Goal: Information Seeking & Learning: Learn about a topic

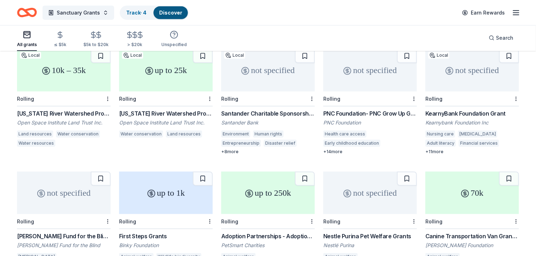
scroll to position [88, 0]
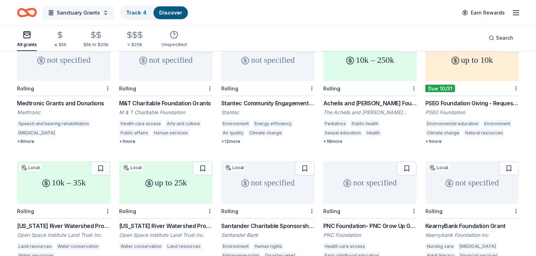
click at [80, 11] on span "Sanctuary Grants" at bounding box center [78, 13] width 43 height 9
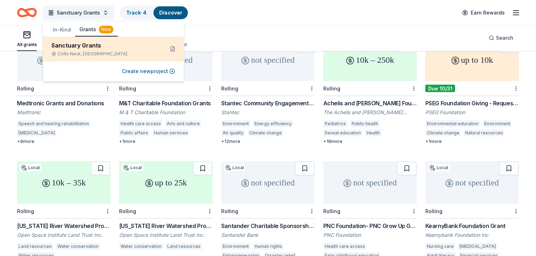
click at [80, 46] on div "Sanctuary Grants" at bounding box center [104, 45] width 107 height 9
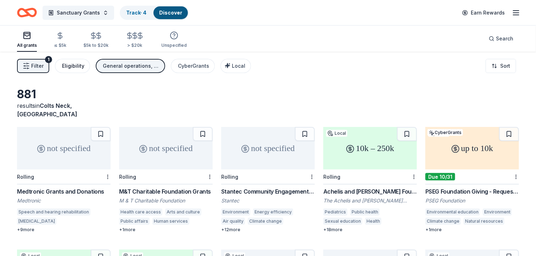
click at [68, 66] on div "Eligibility" at bounding box center [73, 66] width 22 height 9
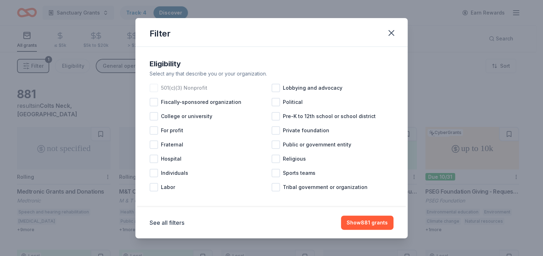
click at [152, 87] on div at bounding box center [154, 88] width 9 height 9
click at [358, 221] on button "Show 746 grants" at bounding box center [366, 222] width 53 height 14
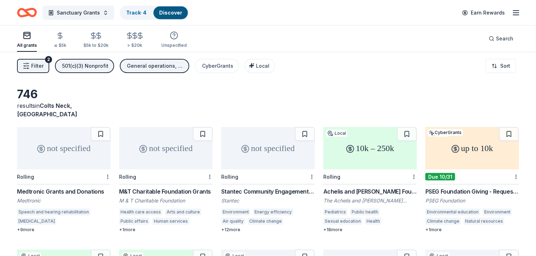
click at [33, 66] on span "Filter" at bounding box center [37, 66] width 12 height 9
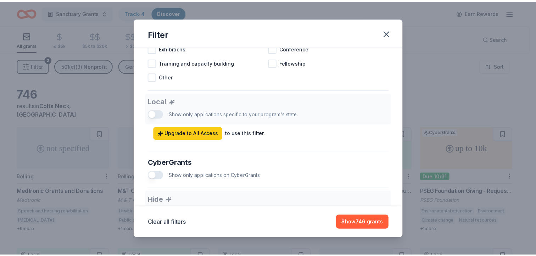
scroll to position [404, 0]
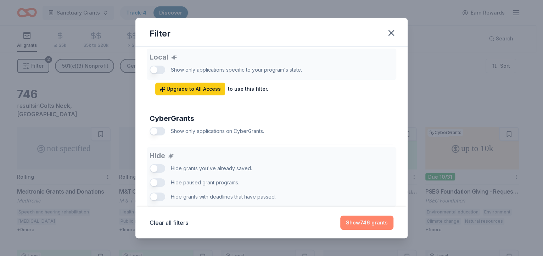
click at [359, 219] on button "Show 746 grants" at bounding box center [366, 222] width 53 height 14
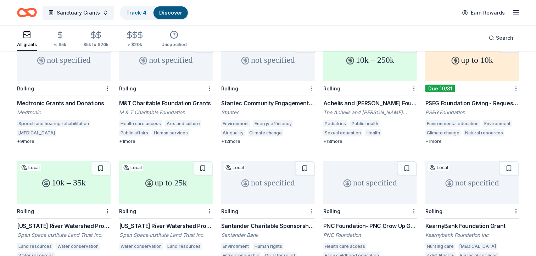
scroll to position [133, 0]
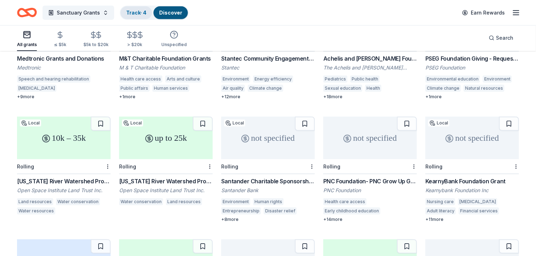
click at [136, 11] on link "Track · 4" at bounding box center [136, 13] width 20 height 6
click at [170, 15] on link "Discover" at bounding box center [170, 13] width 23 height 6
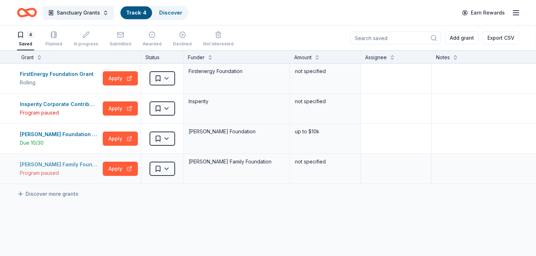
click at [41, 174] on div "Program paused" at bounding box center [60, 173] width 80 height 9
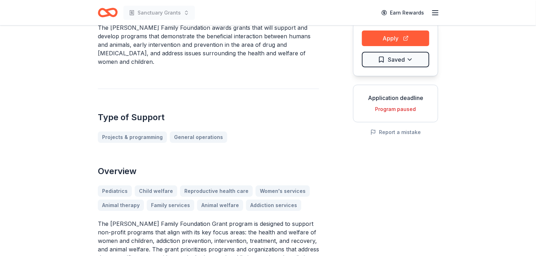
scroll to position [88, 0]
